Goal: Navigation & Orientation: Find specific page/section

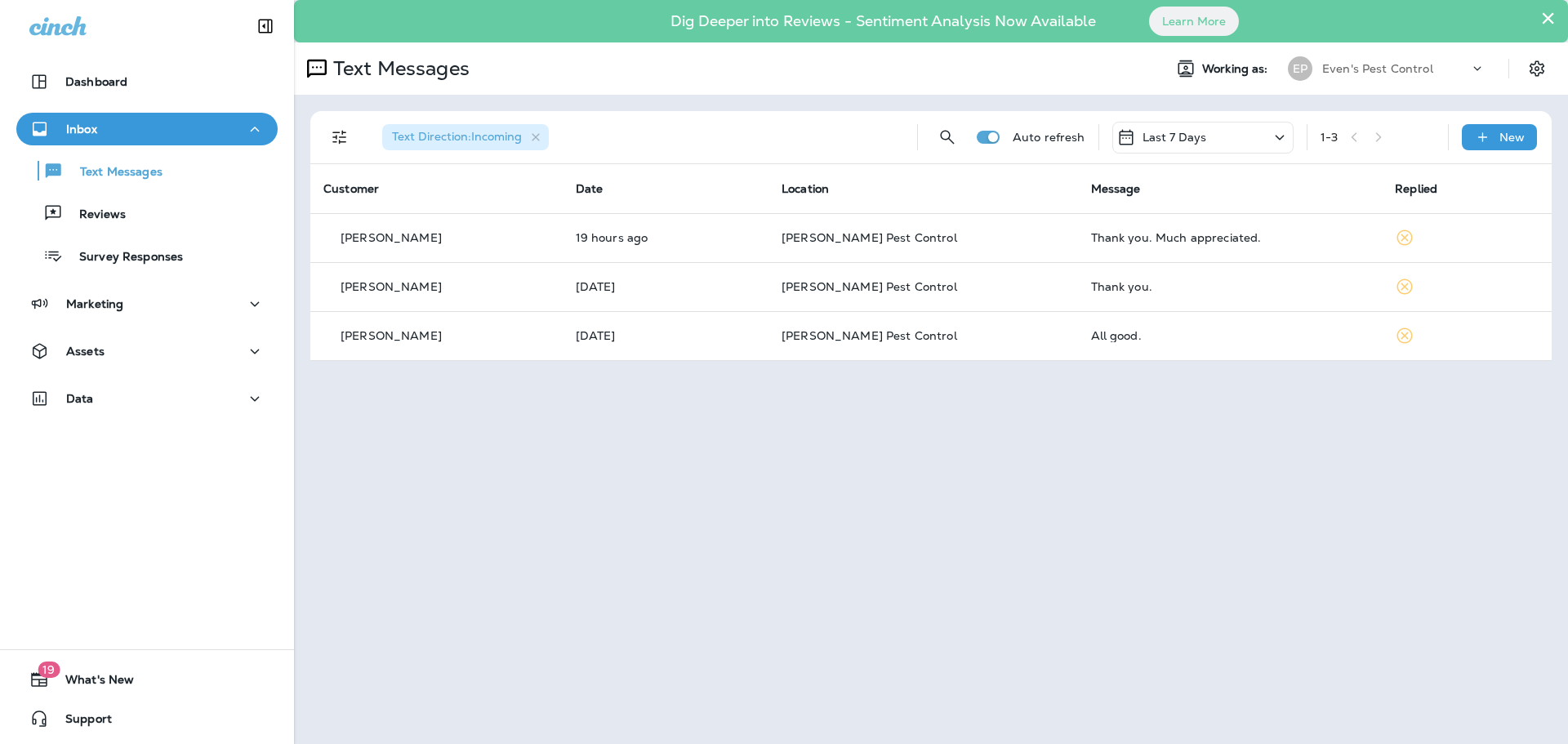
click at [728, 497] on div "× Dig Deeper into Reviews - Sentiment Analysis Now Available Learn More Text Me…" at bounding box center [930, 372] width 1274 height 744
click at [121, 397] on div "Data" at bounding box center [147, 398] width 235 height 21
click at [1537, 74] on icon "Settings" at bounding box center [1537, 68] width 20 height 20
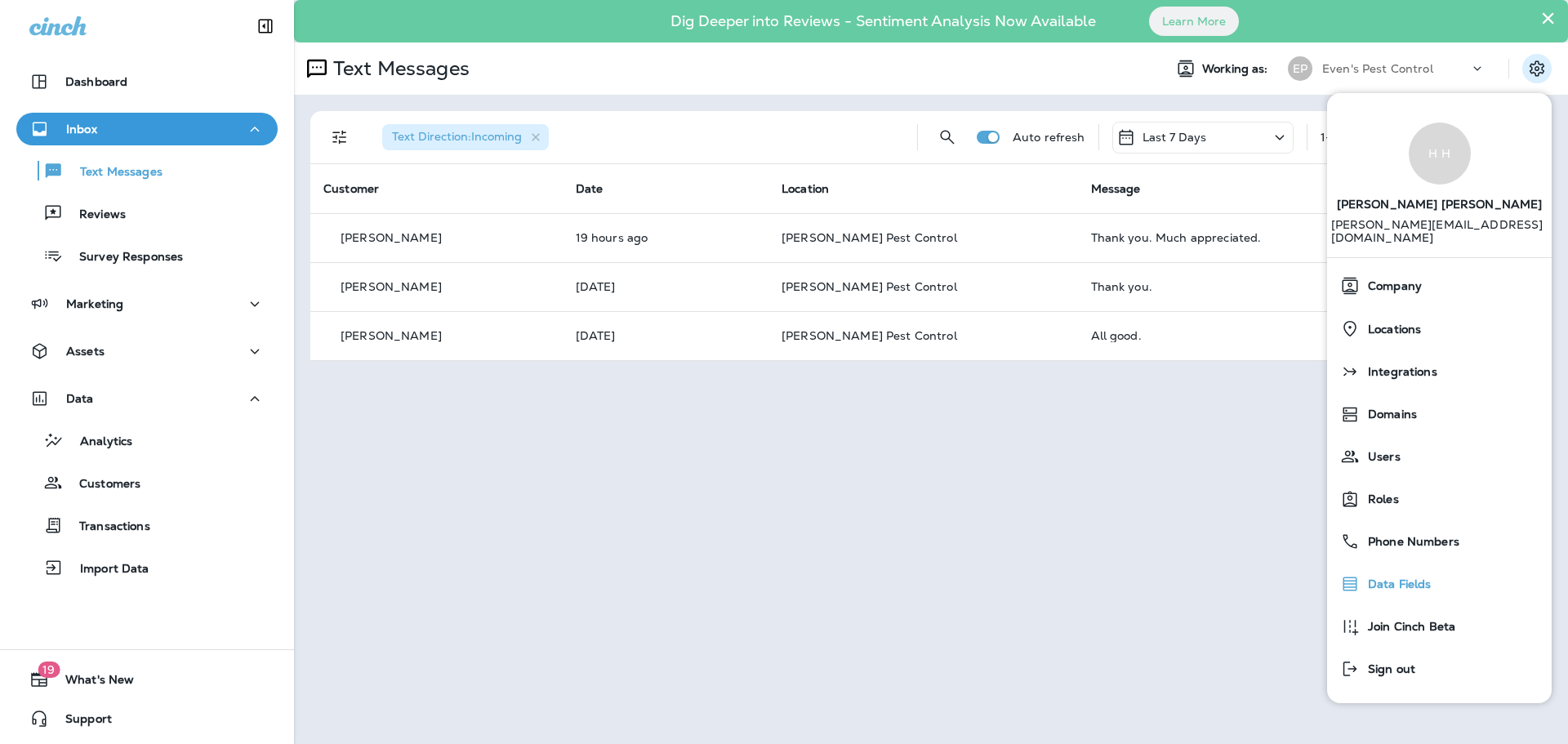
click at [1415, 586] on div "Data Fields" at bounding box center [1439, 584] width 211 height 33
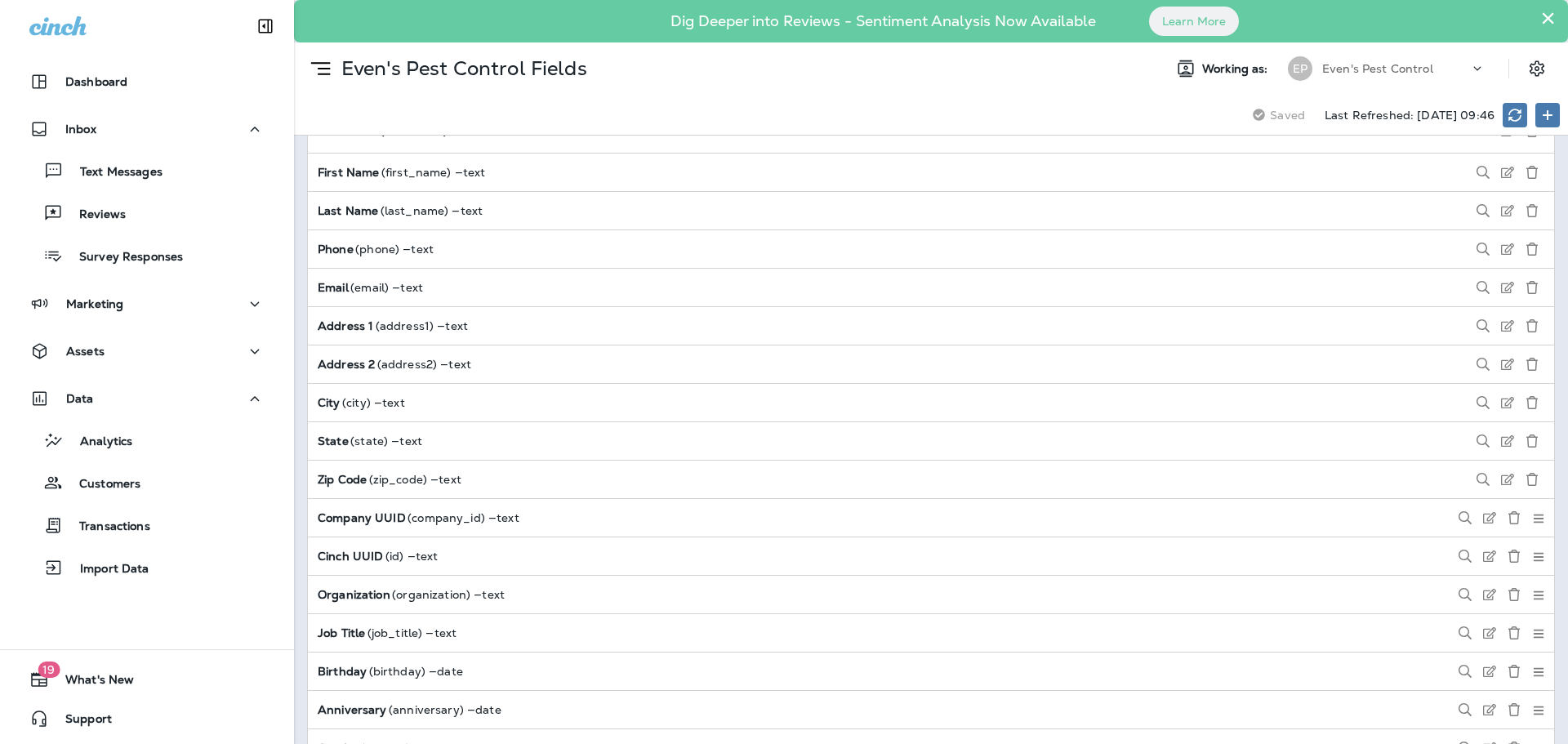
scroll to position [1470, 0]
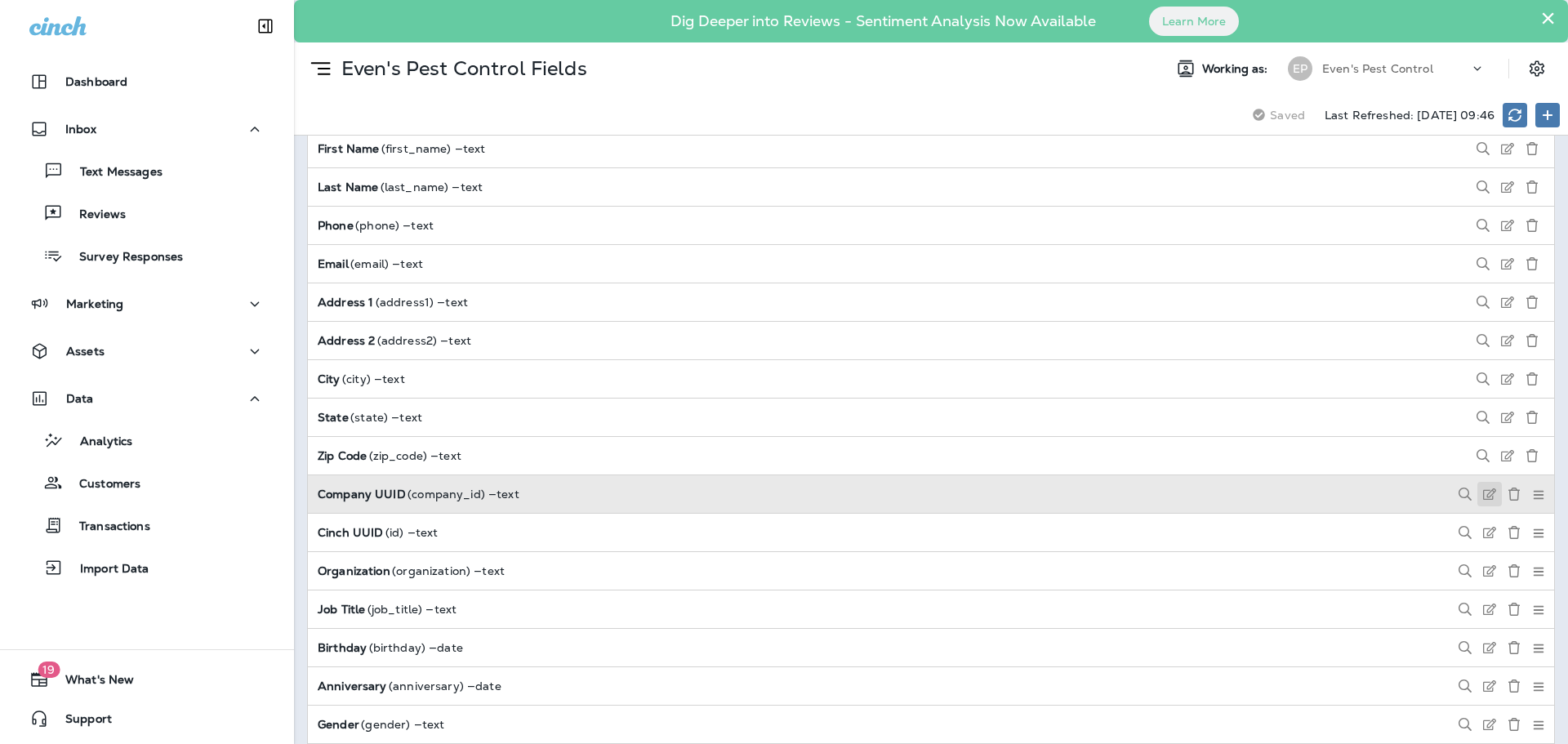
click at [1483, 497] on use at bounding box center [1490, 494] width 13 height 12
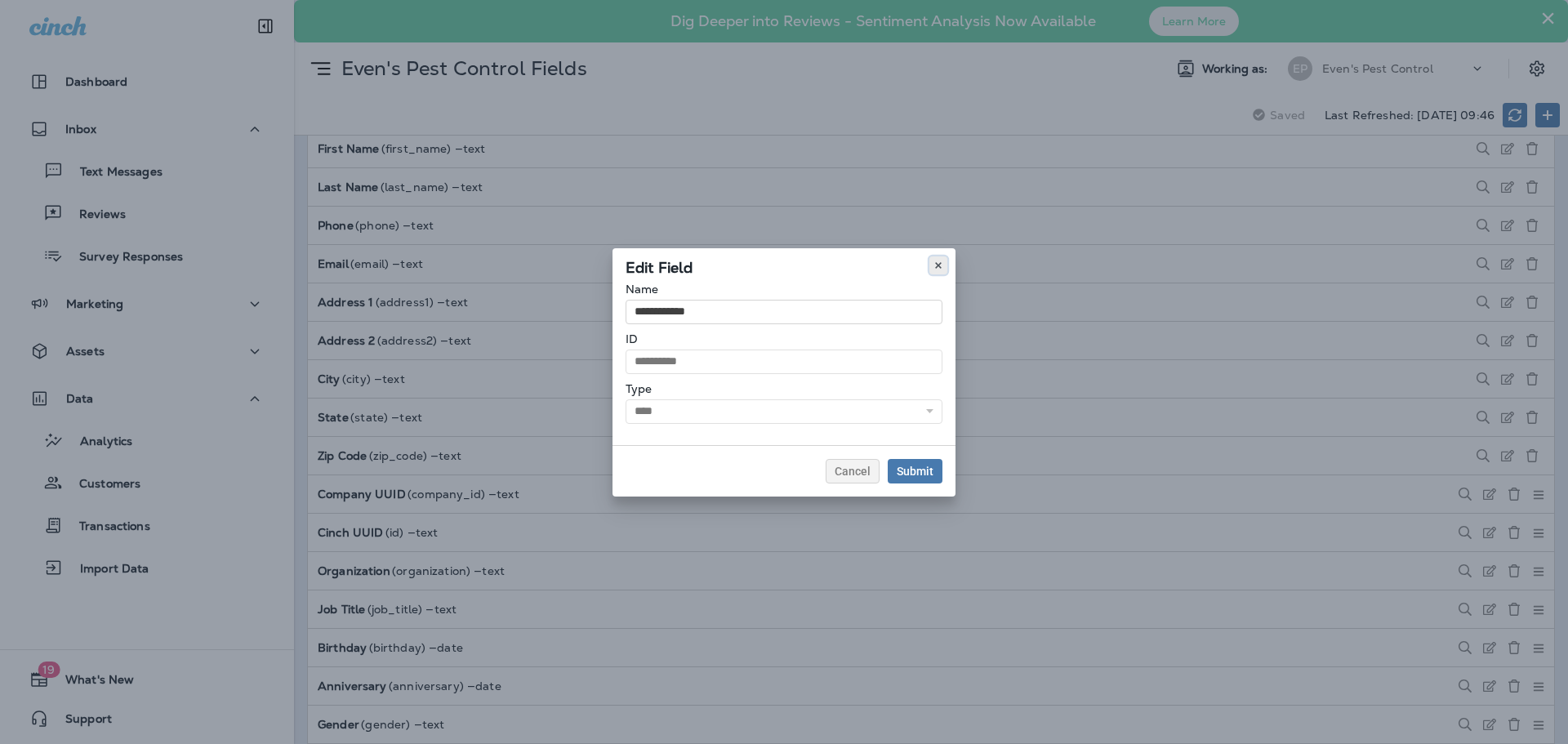
click at [933, 265] on icon at bounding box center [938, 266] width 10 height 10
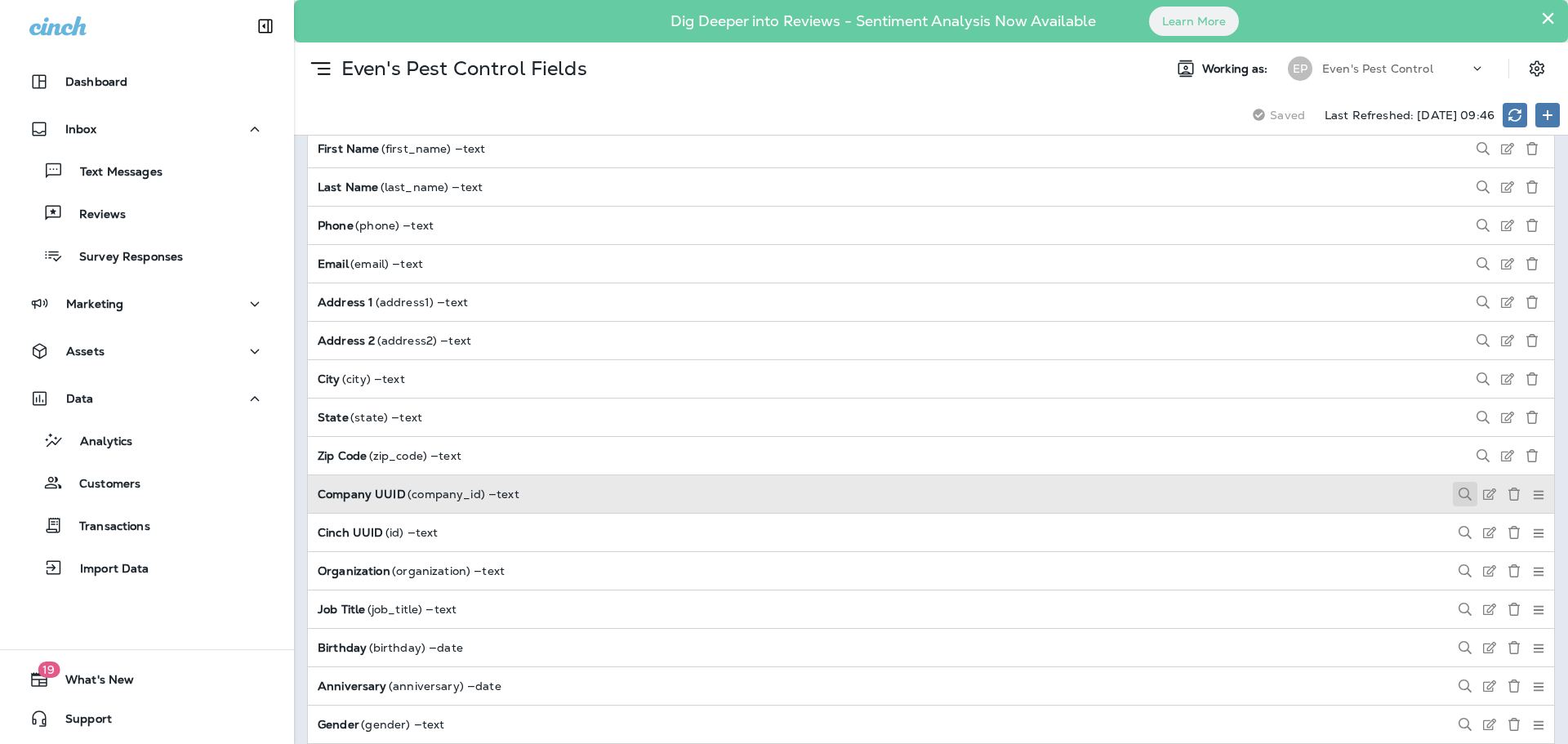
click at [1458, 492] on icon at bounding box center [1465, 494] width 13 height 13
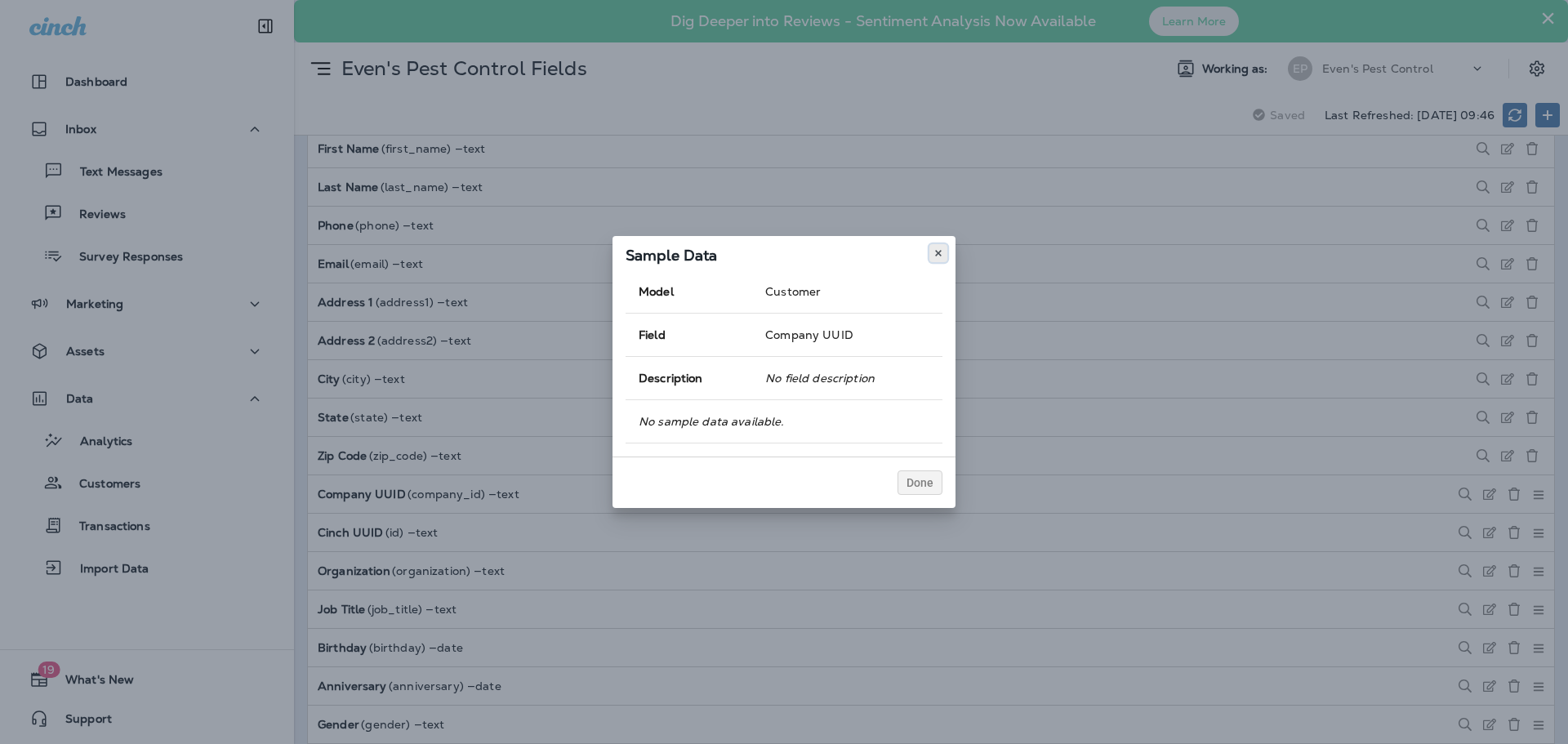
click at [930, 252] on button at bounding box center [938, 253] width 18 height 18
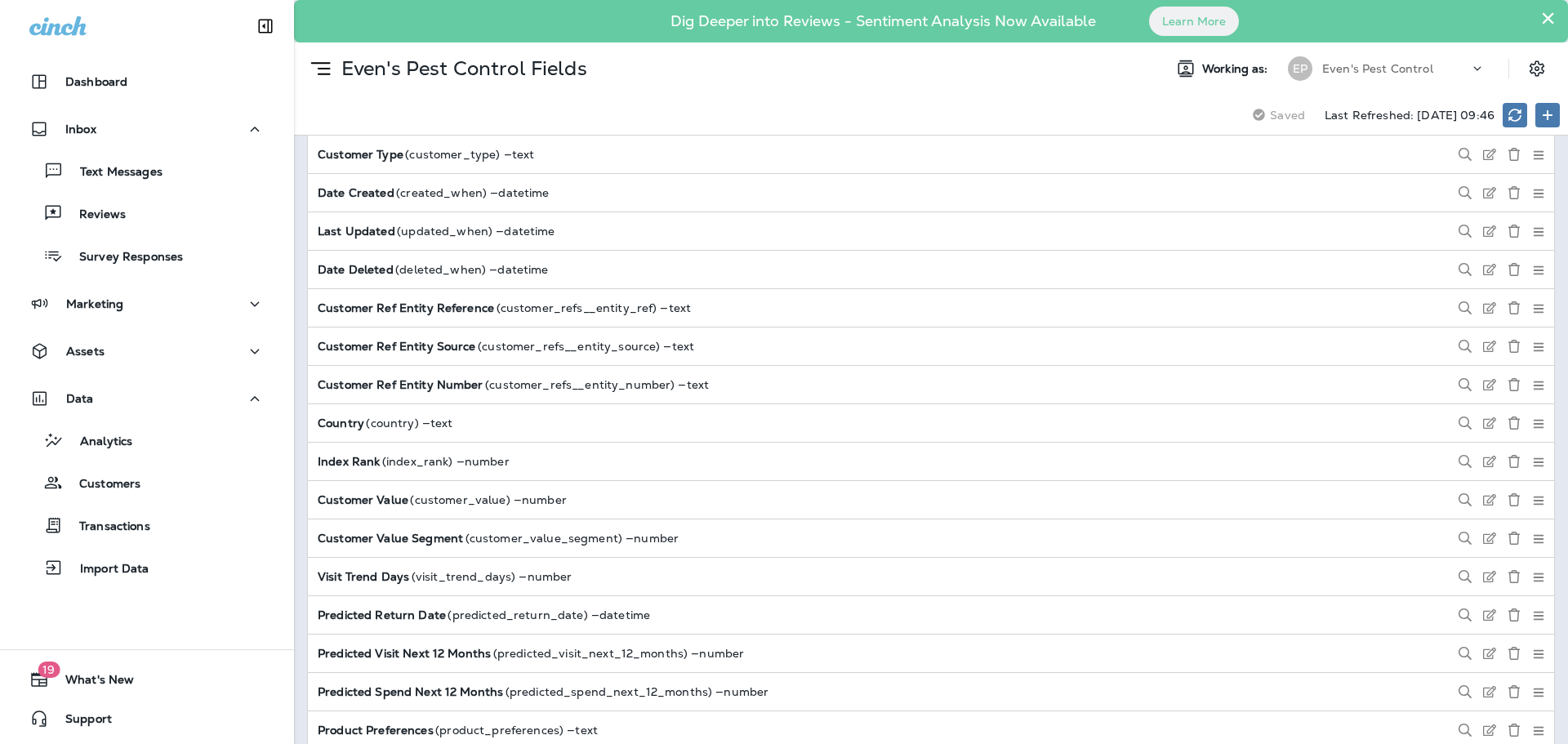
scroll to position [2205, 0]
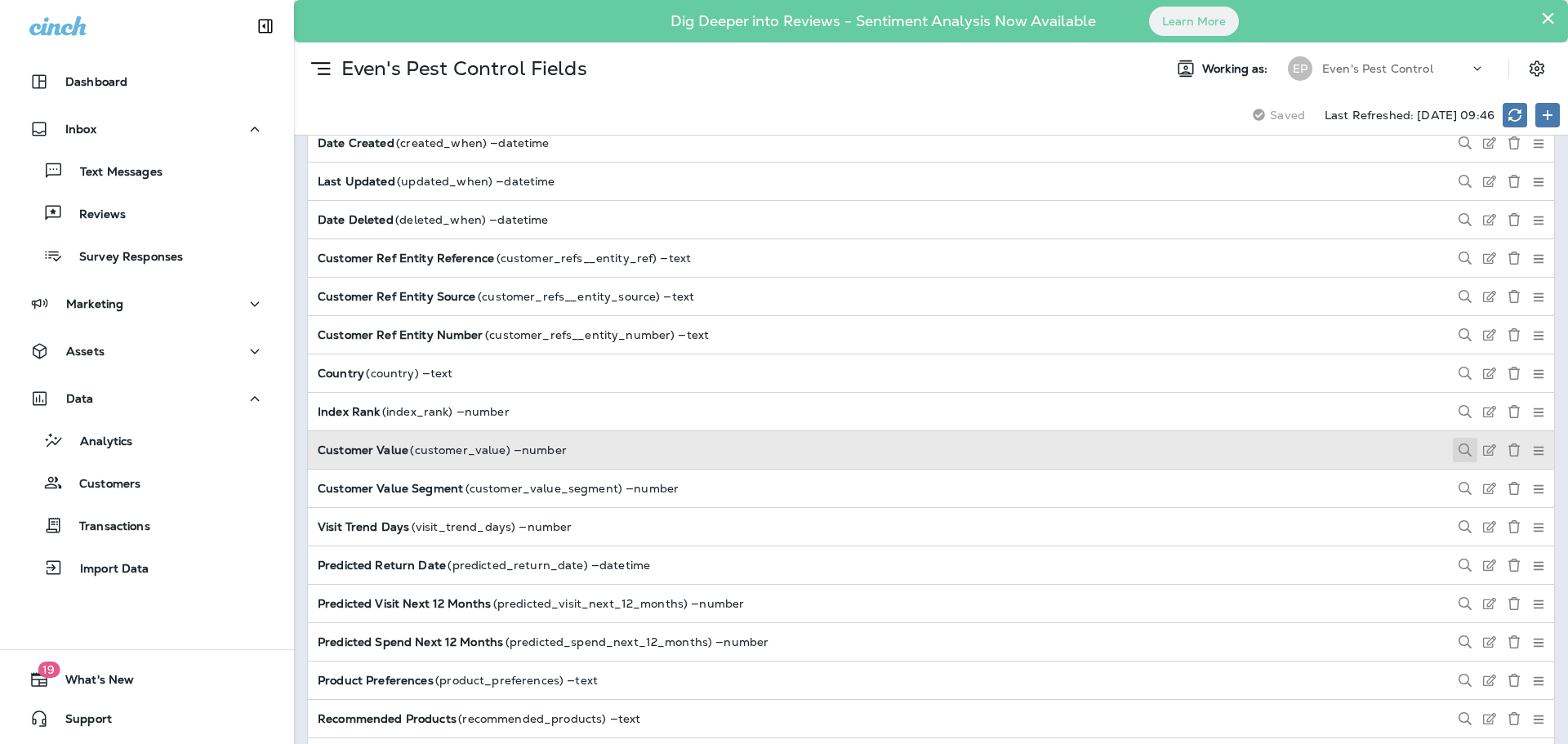
click at [1458, 454] on use at bounding box center [1465, 450] width 13 height 13
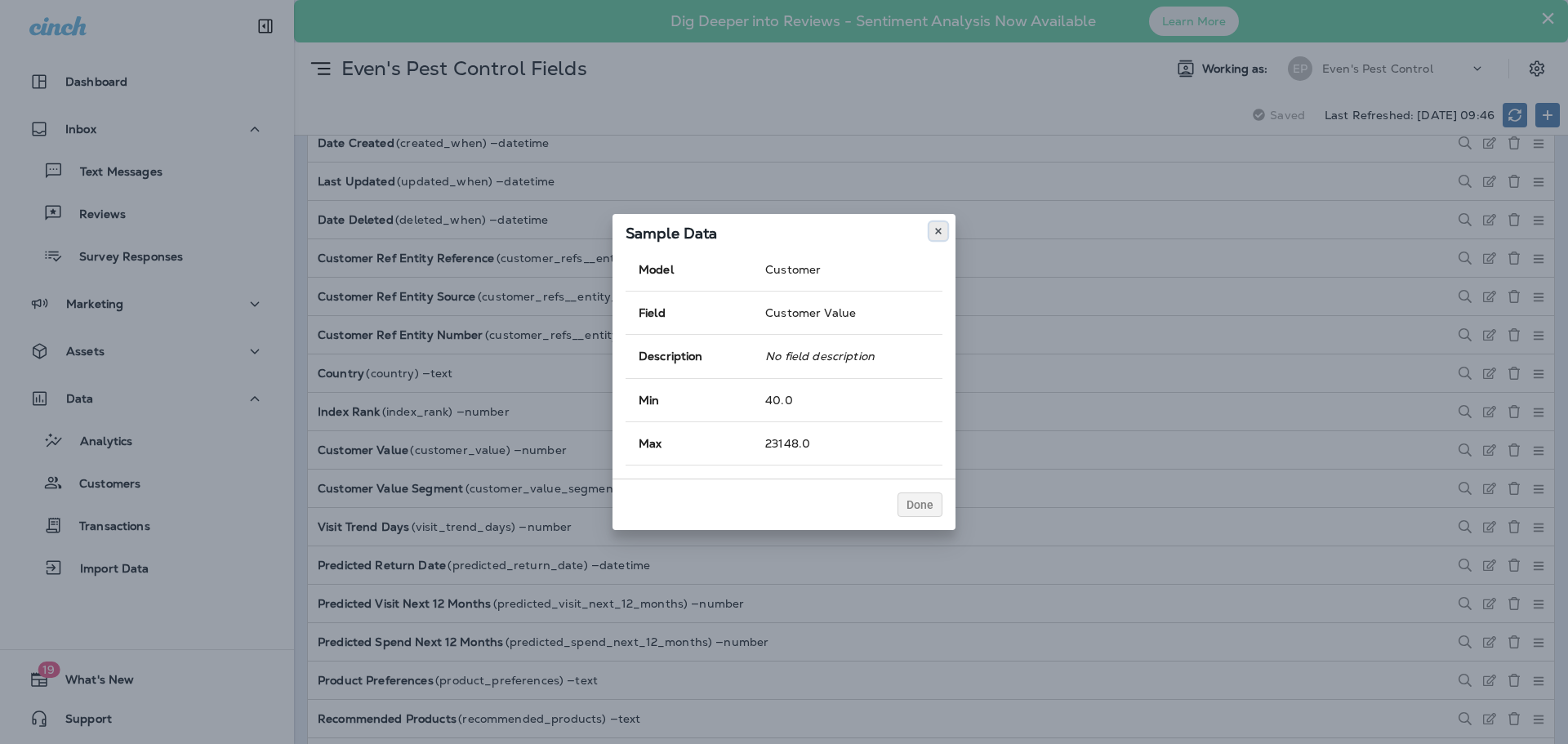
click at [935, 226] on icon at bounding box center [938, 231] width 10 height 10
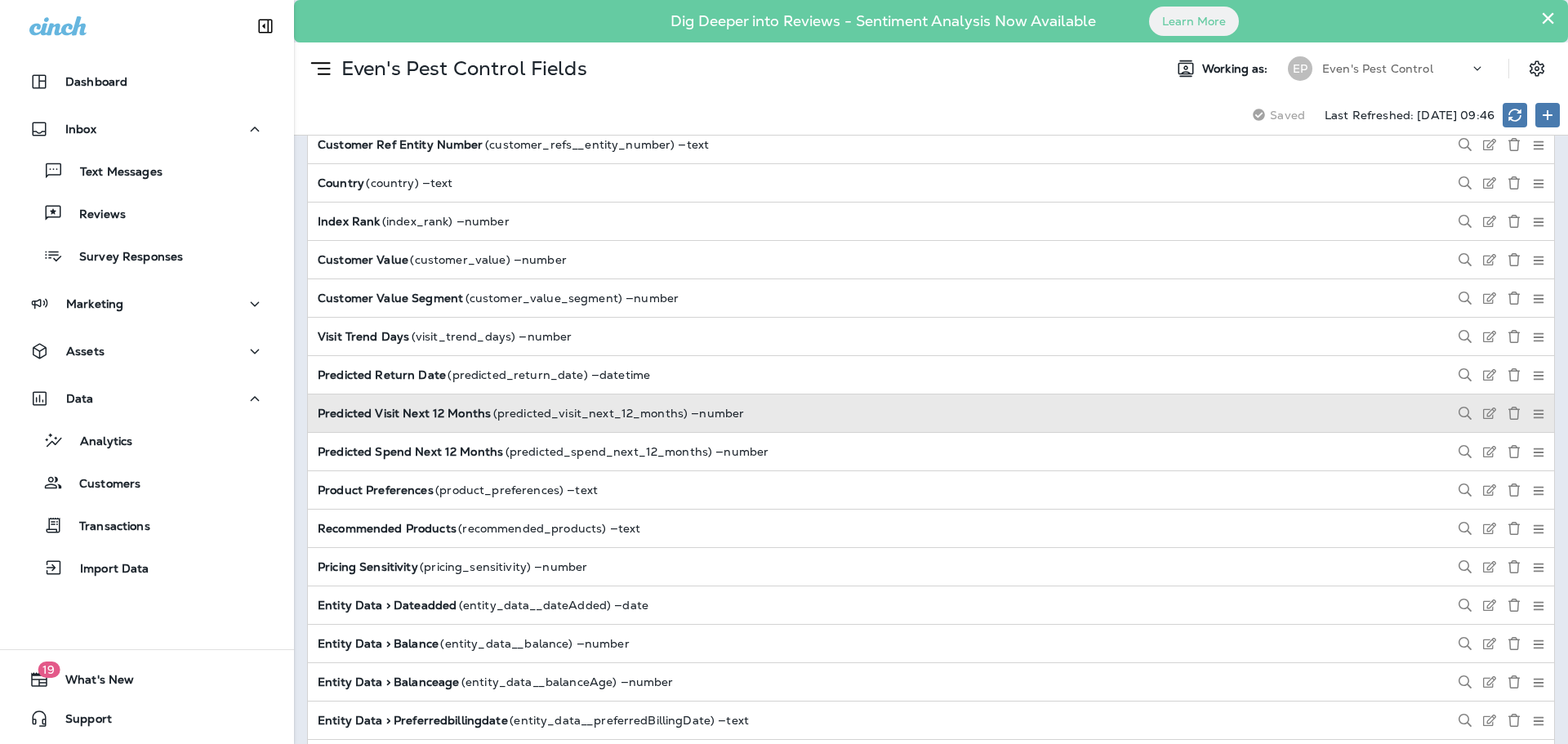
scroll to position [2450, 0]
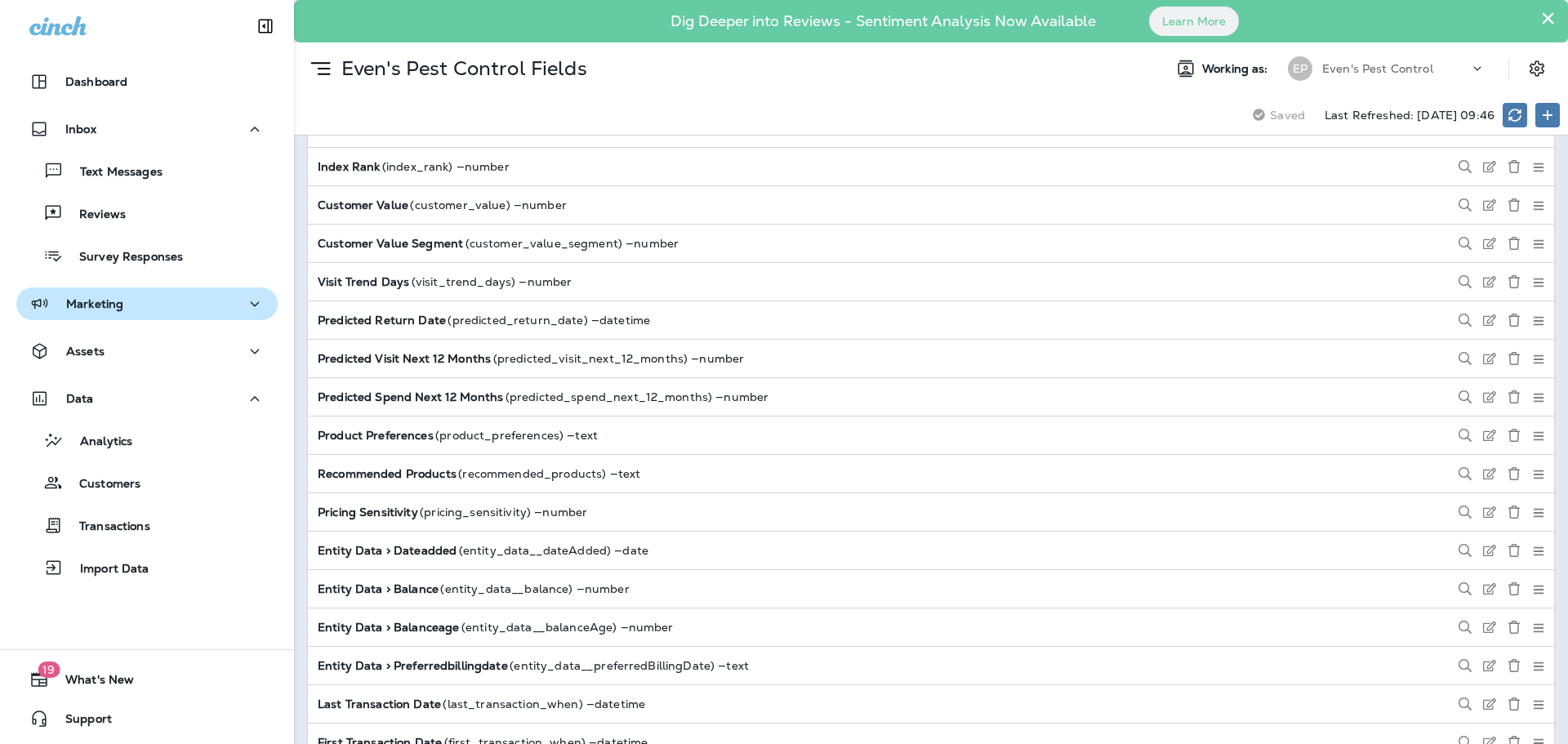
click at [210, 308] on div "Marketing" at bounding box center [147, 304] width 235 height 21
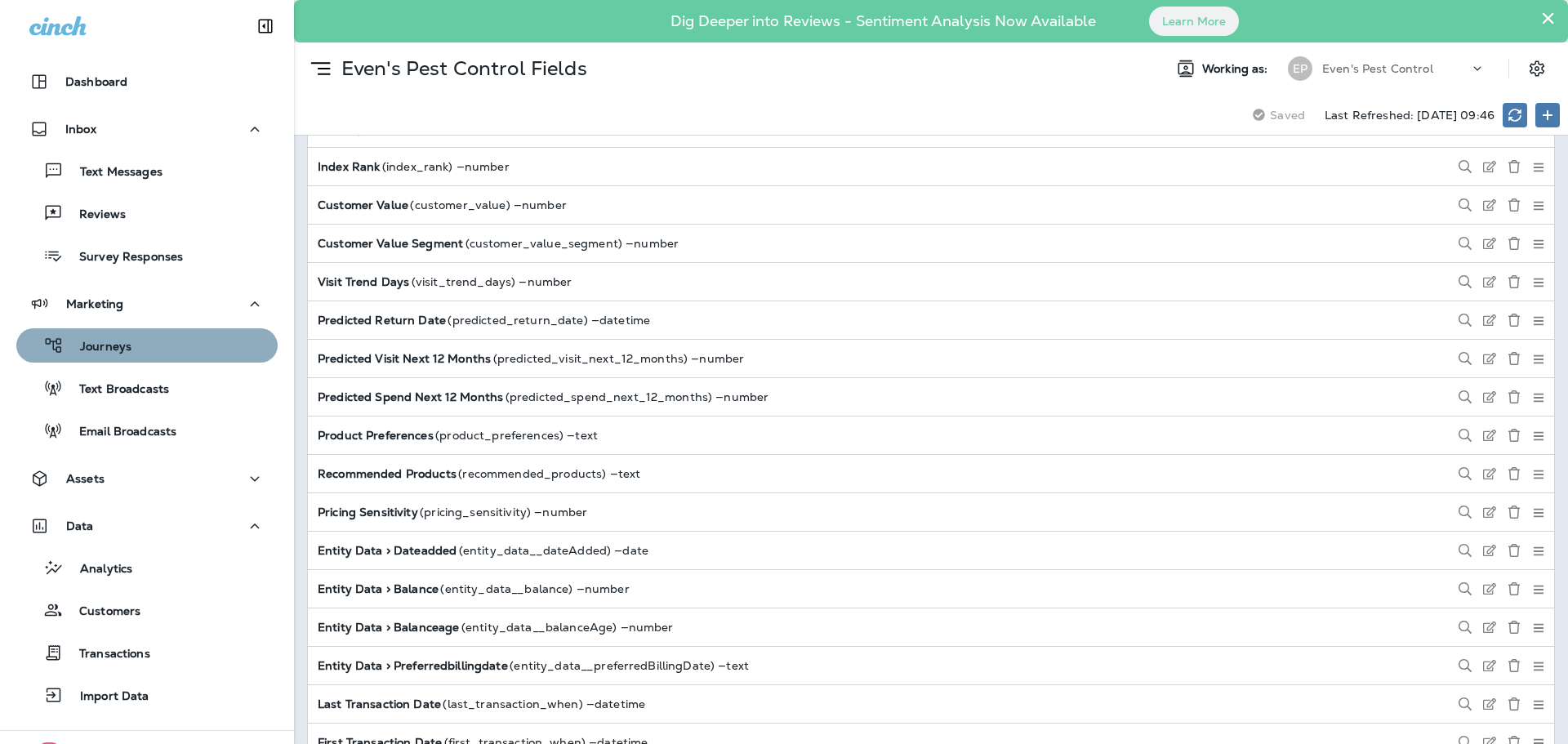
click at [204, 347] on div "Journeys" at bounding box center [147, 346] width 248 height 25
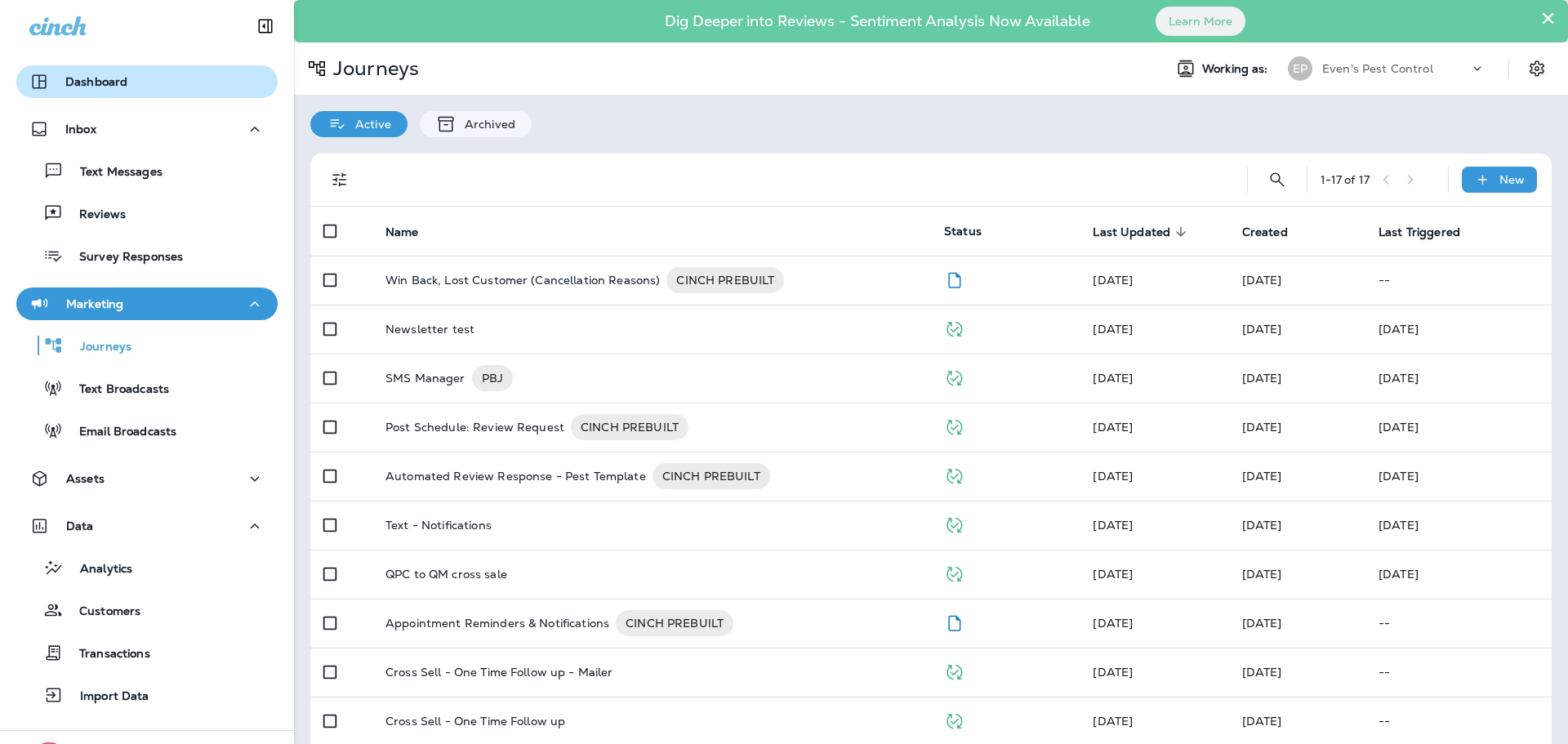
click at [100, 69] on button "Dashboard" at bounding box center [147, 82] width 261 height 33
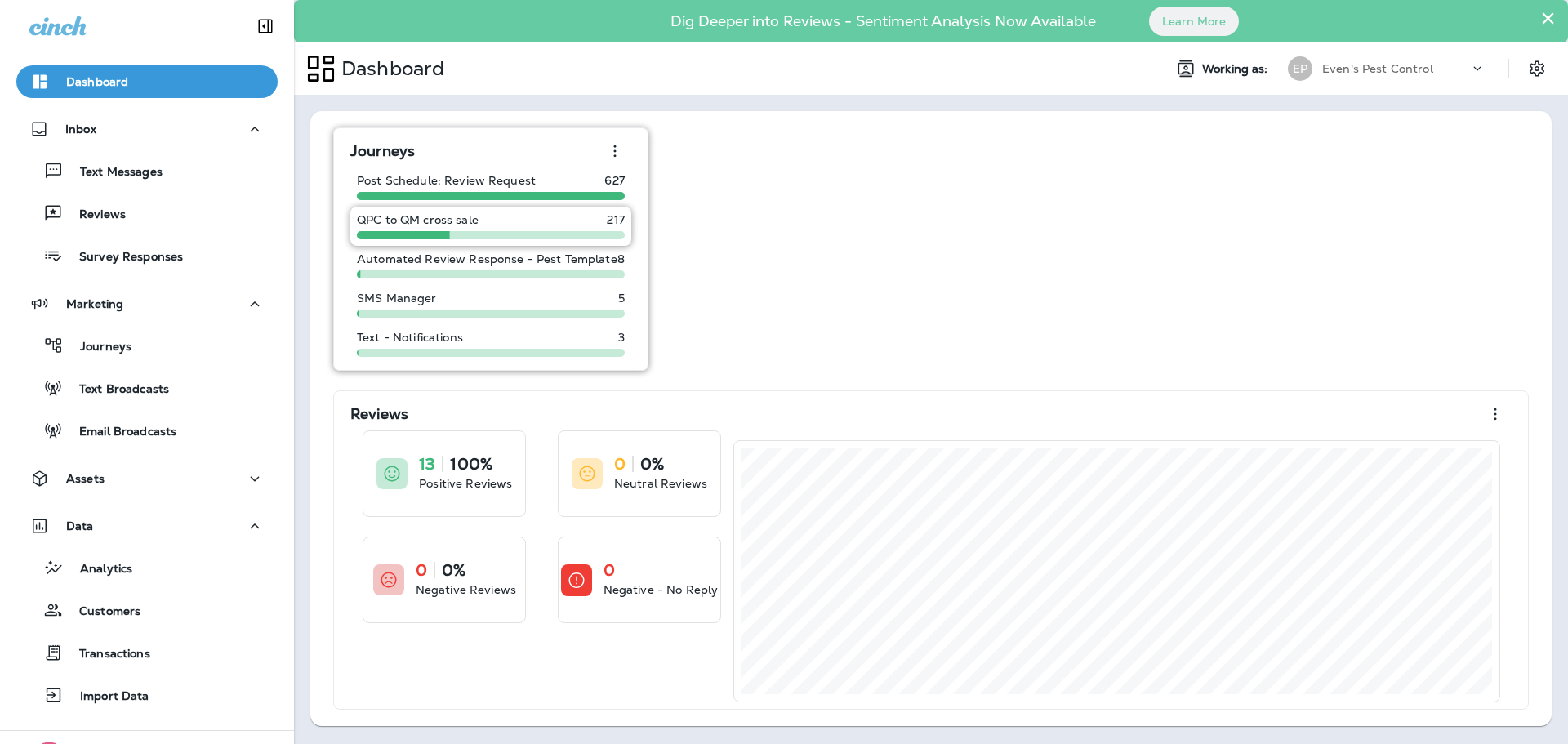
click at [582, 230] on div "QPC to QM cross sale 217" at bounding box center [491, 226] width 281 height 40
